Goal: Task Accomplishment & Management: Complete application form

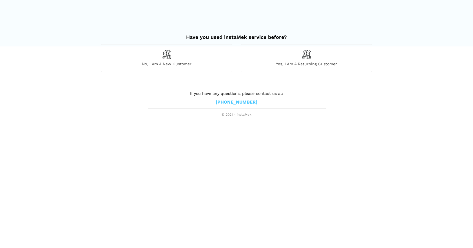
click at [187, 60] on div "No, I am a new customer" at bounding box center [166, 58] width 131 height 28
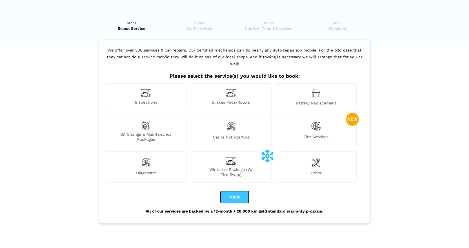
click at [233, 191] on button "Next" at bounding box center [235, 197] width 28 height 12
click at [323, 160] on div "Other" at bounding box center [316, 167] width 81 height 31
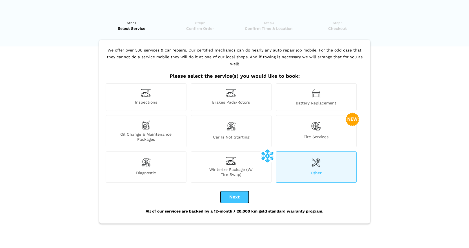
click at [246, 192] on button "Next" at bounding box center [235, 197] width 28 height 12
checkbox input "true"
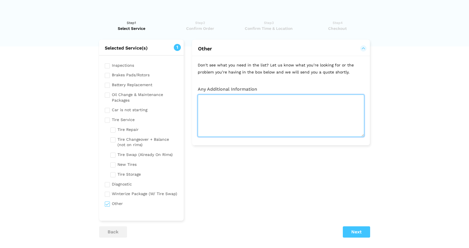
click at [232, 108] on textarea at bounding box center [281, 116] width 167 height 42
type textarea "C"
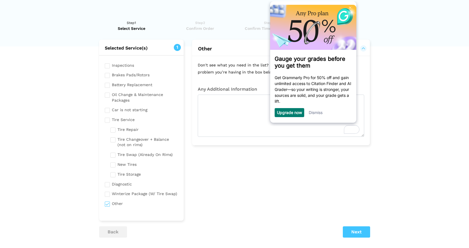
click at [106, 109] on input "checkbox" at bounding box center [142, 109] width 74 height 7
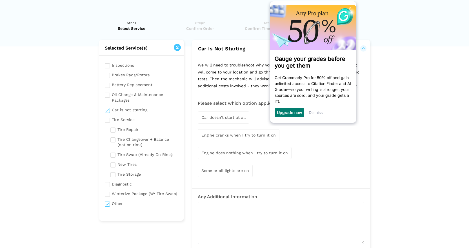
click at [106, 109] on input "checkbox" at bounding box center [142, 109] width 74 height 7
checkbox input "false"
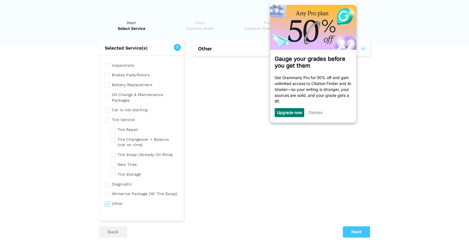
click at [105, 87] on input "checkbox" at bounding box center [142, 84] width 74 height 7
checkbox input "true"
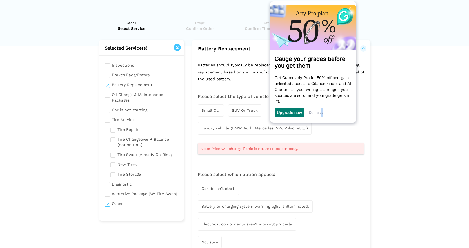
click at [323, 115] on link "Dismiss" at bounding box center [316, 112] width 14 height 5
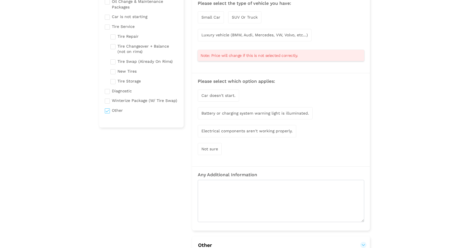
scroll to position [113, 0]
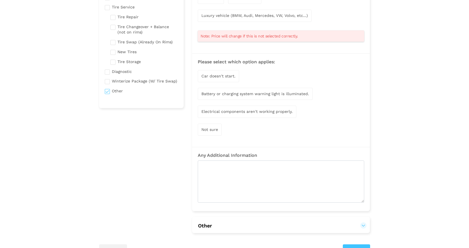
click at [251, 111] on span "Electrical components aren't working properly." at bounding box center [247, 111] width 91 height 5
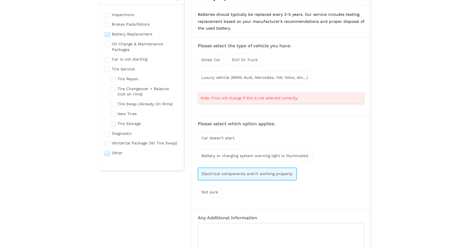
scroll to position [37, 0]
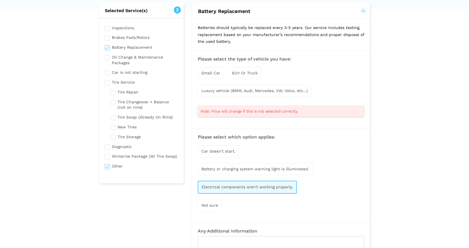
click at [248, 73] on span "SUV Or Truck" at bounding box center [245, 73] width 26 height 5
click at [249, 110] on span "Note: Price will change if this is not selected correctly." at bounding box center [249, 112] width 97 height 6
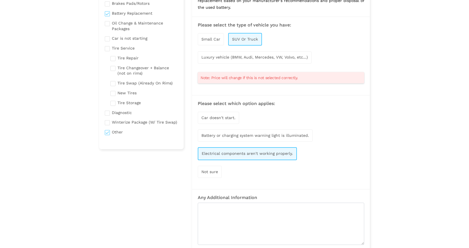
scroll to position [75, 0]
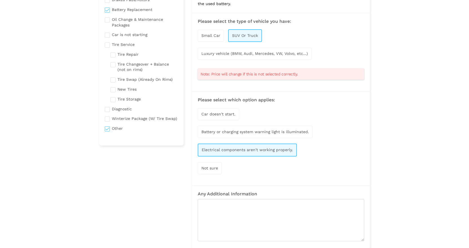
click at [108, 108] on input "checkbox" at bounding box center [142, 108] width 74 height 7
checkbox input "true"
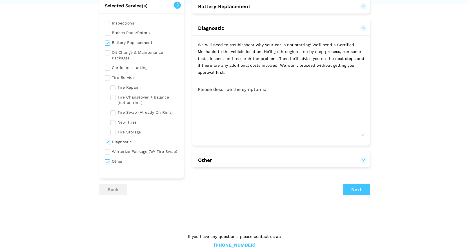
scroll to position [17, 0]
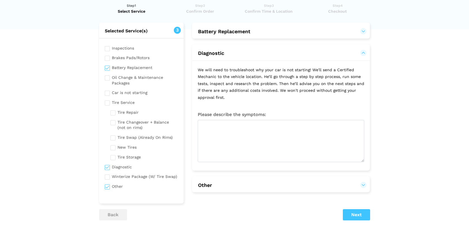
click at [109, 187] on input "checkbox" at bounding box center [142, 186] width 74 height 7
checkbox input "false"
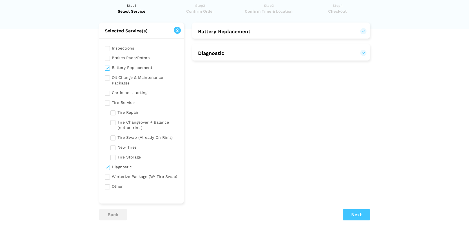
click at [235, 34] on button "Battery Replacement" at bounding box center [281, 31] width 167 height 7
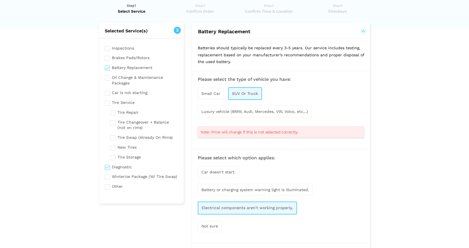
drag, startPoint x: 252, startPoint y: 48, endPoint x: 320, endPoint y: 54, distance: 68.4
click at [320, 54] on p "Batteries should typically be replaced every 3-5 years. Our service includes te…" at bounding box center [281, 55] width 178 height 32
click at [309, 59] on p "Batteries should typically be replaced every 3-5 years. Our service includes te…" at bounding box center [281, 55] width 178 height 32
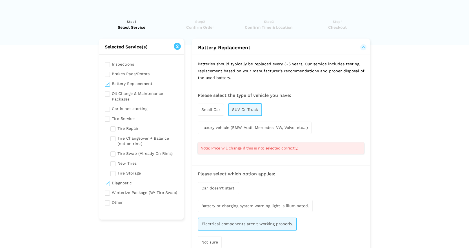
scroll to position [0, 0]
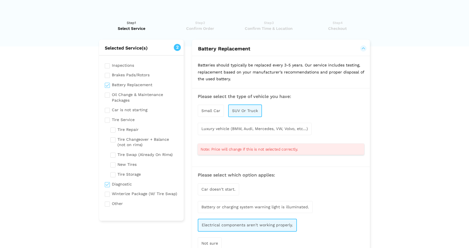
click at [120, 186] on input "checkbox" at bounding box center [142, 183] width 74 height 7
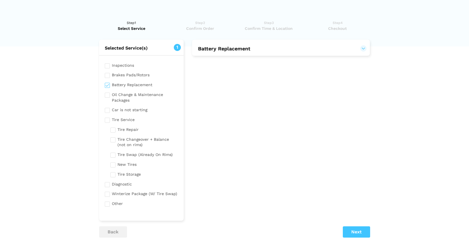
click at [117, 186] on input "checkbox" at bounding box center [142, 183] width 74 height 7
checkbox input "true"
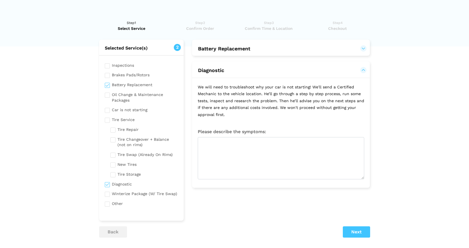
drag, startPoint x: 220, startPoint y: 99, endPoint x: 308, endPoint y: 112, distance: 89.2
click at [308, 112] on p "We will need to troubleshoot why your car is not starting! We'll send a Certifi…" at bounding box center [281, 101] width 178 height 46
click at [302, 116] on p "We will need to troubleshoot why your car is not starting! We'll send a Certifi…" at bounding box center [281, 101] width 178 height 46
click at [243, 73] on button "Diagnostic" at bounding box center [281, 70] width 167 height 7
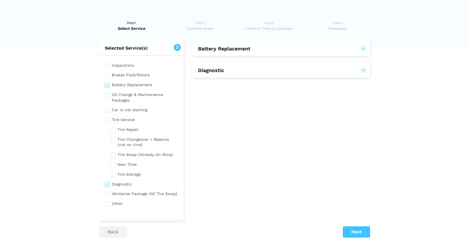
click at [243, 73] on button "Diagnostic" at bounding box center [281, 70] width 167 height 7
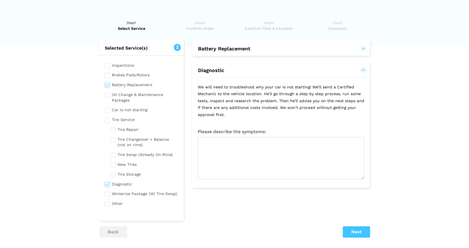
click at [269, 52] on button "Battery Replacement" at bounding box center [281, 48] width 167 height 7
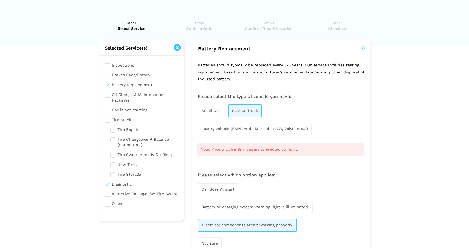
click at [167, 48] on h2 "Selected Service(s) 2" at bounding box center [141, 48] width 85 height 6
click at [167, 49] on h2 "Selected Service(s) 2" at bounding box center [141, 48] width 85 height 6
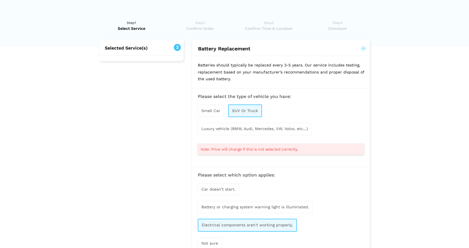
click at [236, 50] on button "Battery Replacement" at bounding box center [281, 48] width 167 height 7
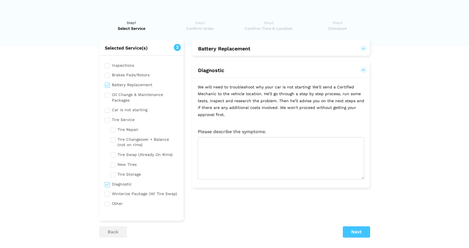
click at [241, 62] on h2 "Diagnostic" at bounding box center [281, 69] width 178 height 17
click at [241, 65] on h2 "Diagnostic" at bounding box center [281, 69] width 178 height 17
click at [242, 78] on h2 "Diagnostic" at bounding box center [281, 69] width 178 height 17
click at [242, 74] on h2 "Diagnostic" at bounding box center [281, 69] width 178 height 17
click at [368, 69] on h2 "Diagnostic" at bounding box center [281, 69] width 178 height 17
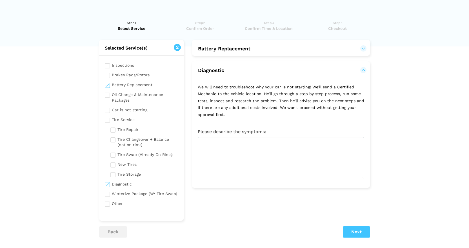
click at [363, 70] on button "Diagnostic" at bounding box center [281, 70] width 167 height 7
